Goal: Participate in discussion: Engage in conversation with other users on a specific topic

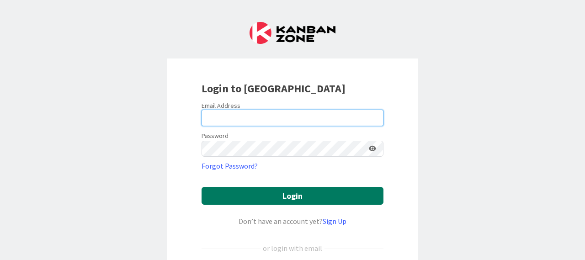
type input "[EMAIL_ADDRESS][DOMAIN_NAME]"
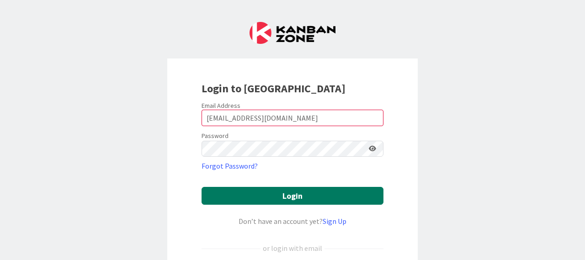
click at [267, 197] on button "Login" at bounding box center [292, 196] width 182 height 18
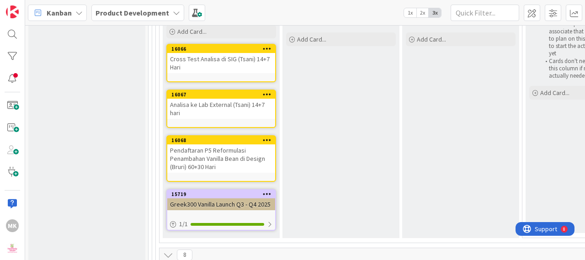
scroll to position [4475, 0]
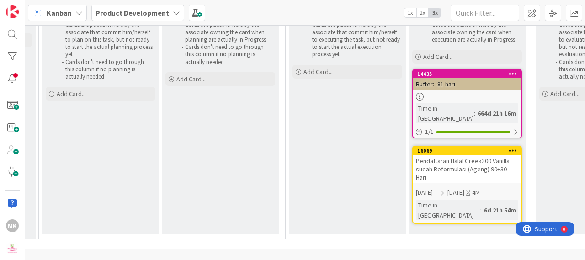
click at [248, 219] on div "0 Backlog Add Card... 190 Kanban Boards 52 Projects 26 Backlog 0 New Product 0 …" at bounding box center [304, 142] width 559 height 235
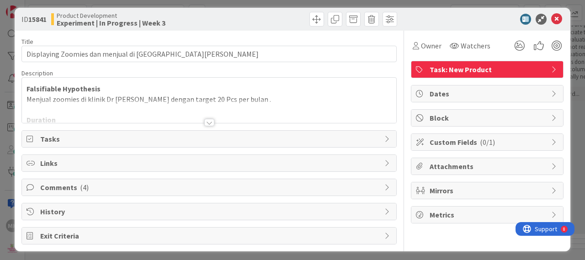
scroll to position [6, 0]
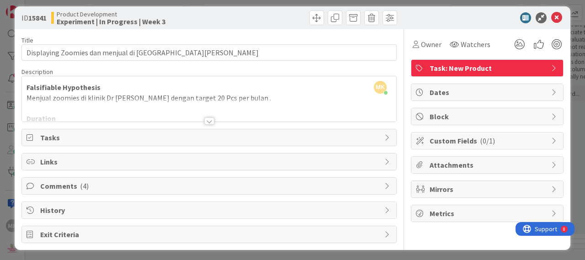
click at [68, 184] on span "Comments ( 4 )" at bounding box center [209, 185] width 339 height 11
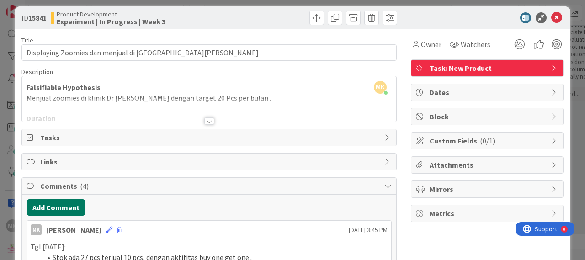
scroll to position [98, 0]
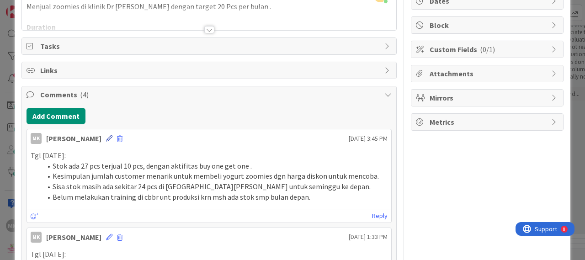
click at [106, 137] on icon at bounding box center [109, 138] width 6 height 6
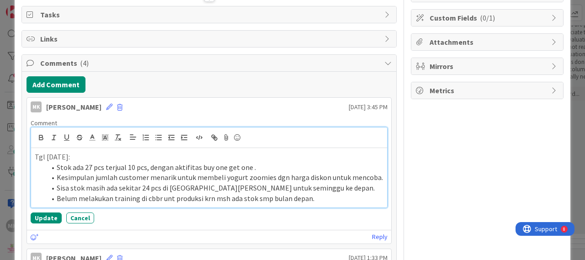
scroll to position [143, 0]
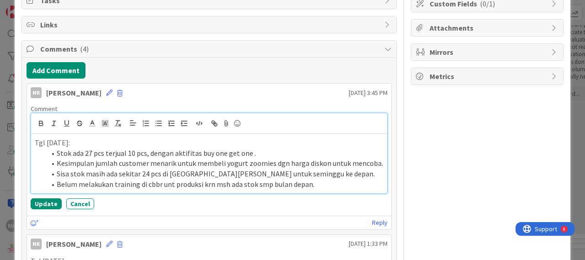
click at [90, 150] on li "Stok ada 27 pcs terjual 10 pcs, dengan aktifitas buy one get one ." at bounding box center [214, 153] width 337 height 11
drag, startPoint x: 9, startPoint y: 273, endPoint x: 266, endPoint y: 138, distance: 290.9
click at [267, 137] on p "Tgl [DATE]:" at bounding box center [209, 142] width 348 height 11
drag, startPoint x: 133, startPoint y: 152, endPoint x: 174, endPoint y: 130, distance: 46.6
click at [133, 151] on li "Stok ada 26 pcs terjual 10 pcs, dengan aktifitas buy one get one ." at bounding box center [214, 153] width 337 height 11
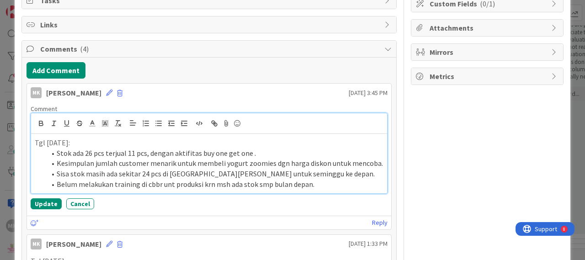
click at [199, 151] on li "Stok ada 26 pcs terjual 11 pcs, dengan aktifitas buy one get one ." at bounding box center [214, 153] width 337 height 11
click at [145, 169] on li "Sisa stok masih ada sekitar 24 pcs di [GEOGRAPHIC_DATA][PERSON_NAME] untuk semi…" at bounding box center [214, 174] width 337 height 11
click at [374, 161] on li "Kesimpulan jumlah customer menarik untuk membeli yogurt zoomies dgn harga disko…" at bounding box center [214, 163] width 337 height 11
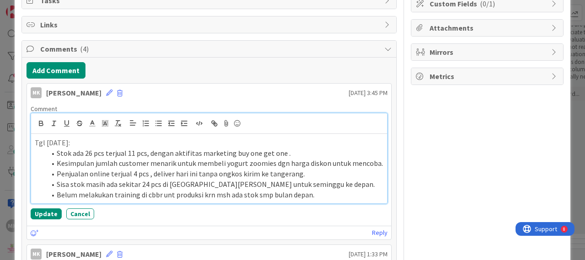
click at [145, 171] on li "Penjualan online terjual 4 pcs , deliver hari ini tanpa ongkos kirim ke tangera…" at bounding box center [214, 174] width 337 height 11
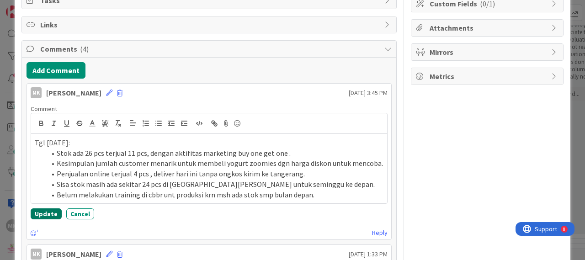
click at [39, 213] on button "Update" at bounding box center [46, 213] width 31 height 11
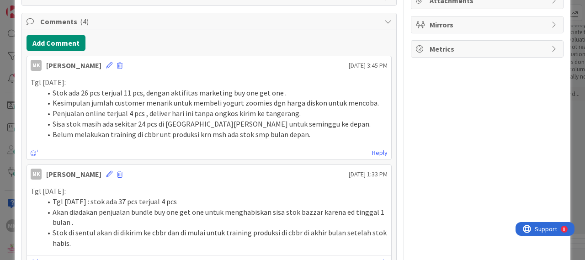
scroll to position [235, 0]
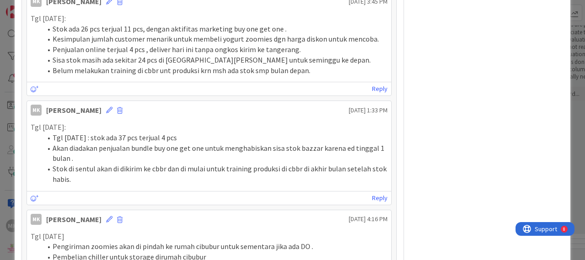
click at [47, 16] on p "Tgl [DATE]:" at bounding box center [209, 18] width 357 height 11
click at [47, 15] on p "Tgl [DATE]:" at bounding box center [209, 18] width 357 height 11
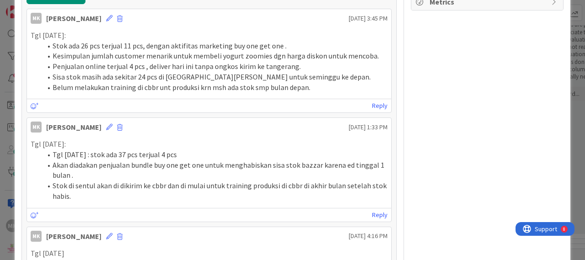
scroll to position [189, 0]
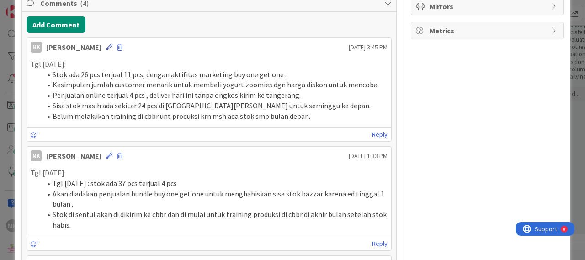
click at [106, 44] on icon at bounding box center [109, 47] width 6 height 6
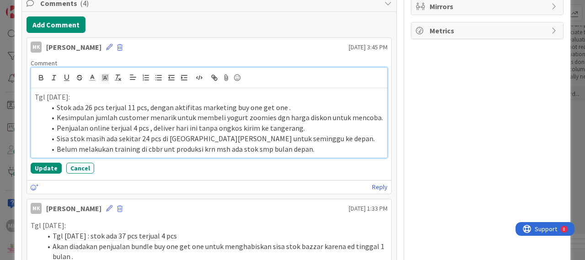
click at [50, 95] on p "Tgl [DATE]:" at bounding box center [209, 97] width 348 height 11
click at [46, 166] on button "Update" at bounding box center [46, 168] width 31 height 11
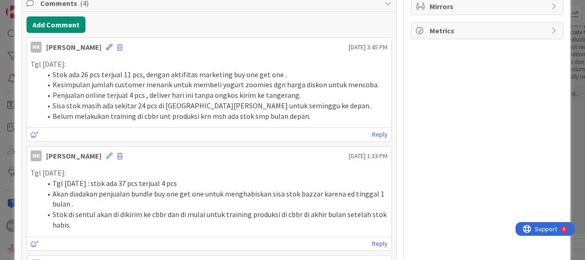
click at [106, 47] on icon at bounding box center [109, 47] width 6 height 6
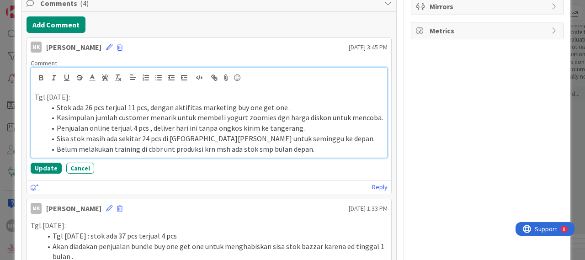
click at [71, 95] on p "Tgl [DATE]:" at bounding box center [209, 97] width 348 height 11
click at [44, 165] on button "Update" at bounding box center [46, 168] width 31 height 11
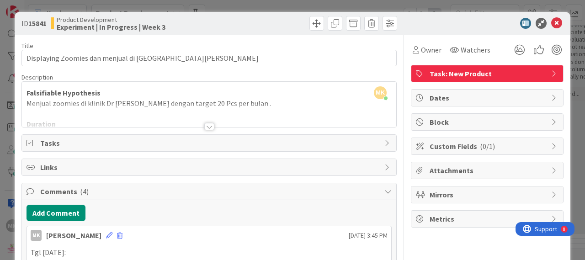
scroll to position [0, 0]
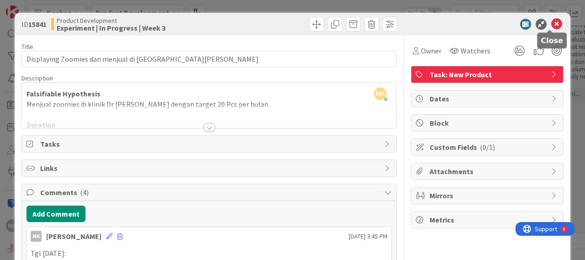
click at [551, 23] on icon at bounding box center [556, 24] width 11 height 11
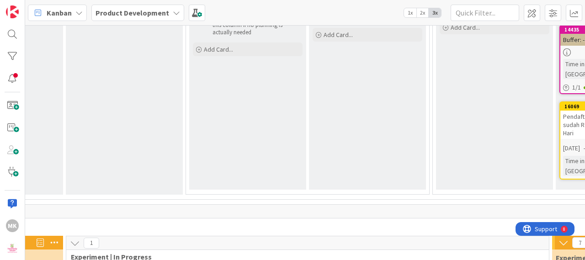
scroll to position [4518, 336]
